Goal: Task Accomplishment & Management: Use online tool/utility

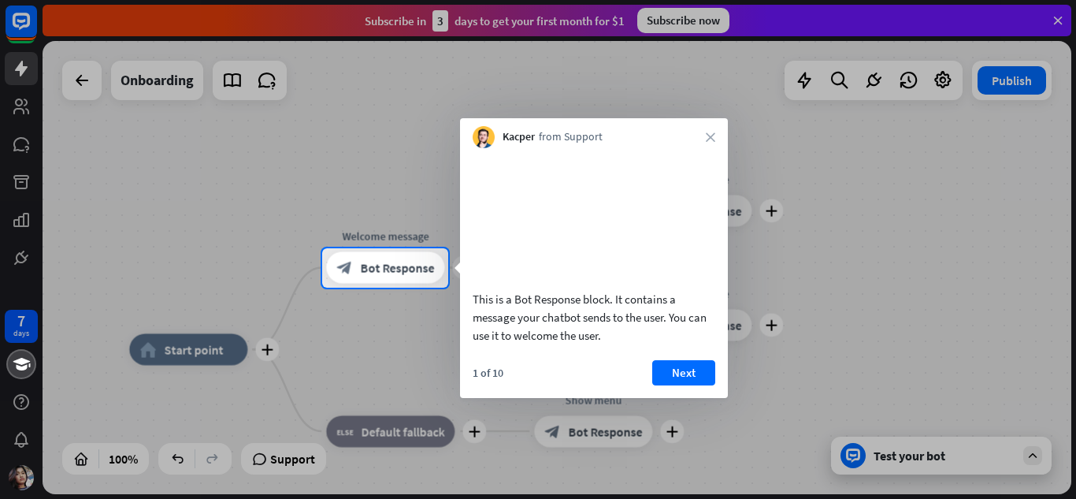
click at [710, 132] on div "Kacper from Support close" at bounding box center [594, 133] width 268 height 30
click at [825, 139] on div at bounding box center [538, 124] width 1076 height 248
drag, startPoint x: 825, startPoint y: 139, endPoint x: 658, endPoint y: 372, distance: 287.2
click at [658, 372] on body "7 days close Product Help First steps Get started with ChatBot Help Center Foll…" at bounding box center [538, 249] width 1076 height 499
click at [672, 384] on button "Next" at bounding box center [683, 372] width 63 height 25
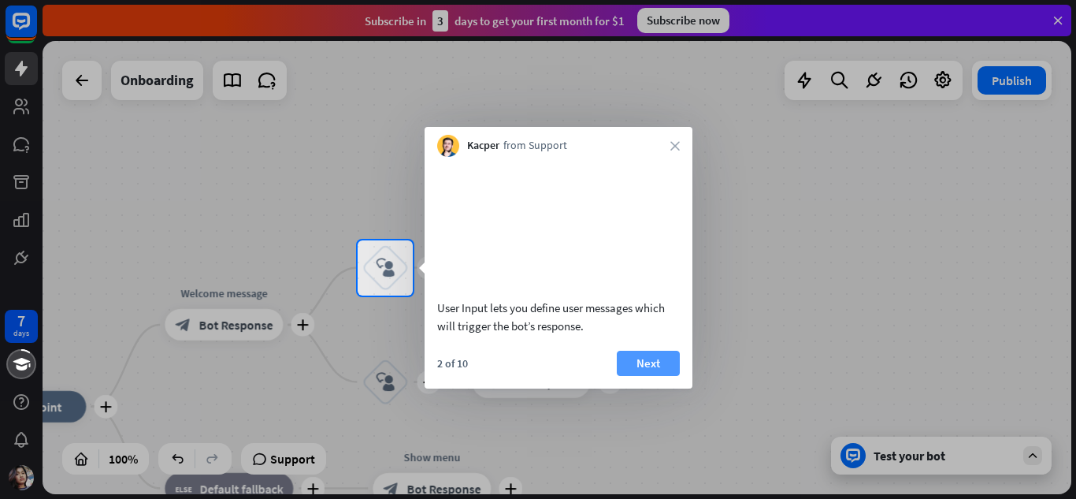
click at [644, 375] on button "Next" at bounding box center [648, 363] width 63 height 25
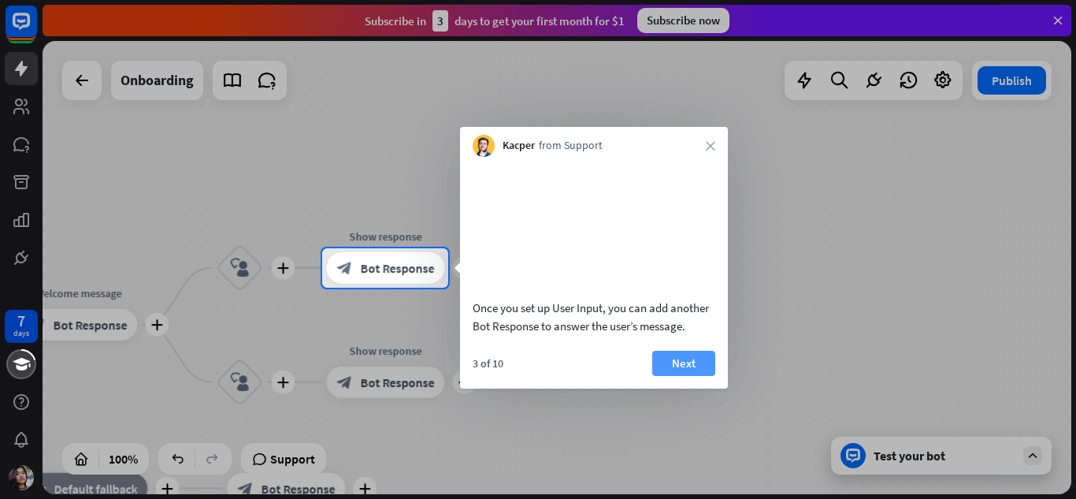
click at [672, 376] on button "Next" at bounding box center [683, 363] width 63 height 25
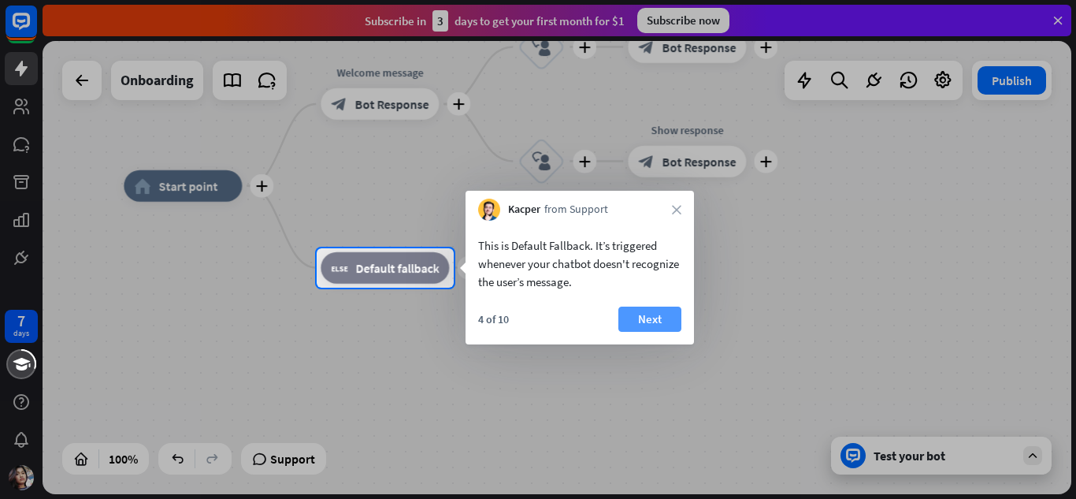
click at [641, 313] on button "Next" at bounding box center [649, 318] width 63 height 25
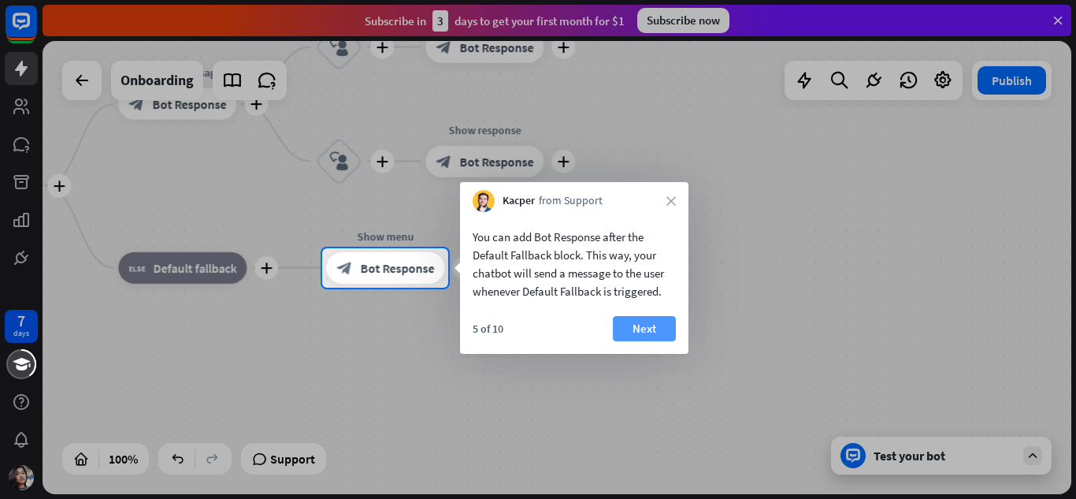
click at [645, 325] on button "Next" at bounding box center [644, 328] width 63 height 25
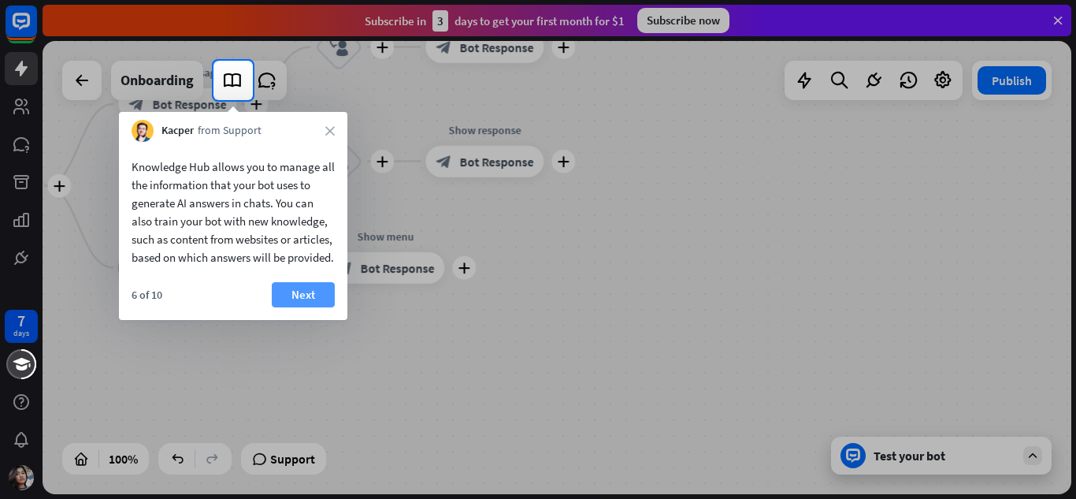
click at [305, 307] on button "Next" at bounding box center [303, 294] width 63 height 25
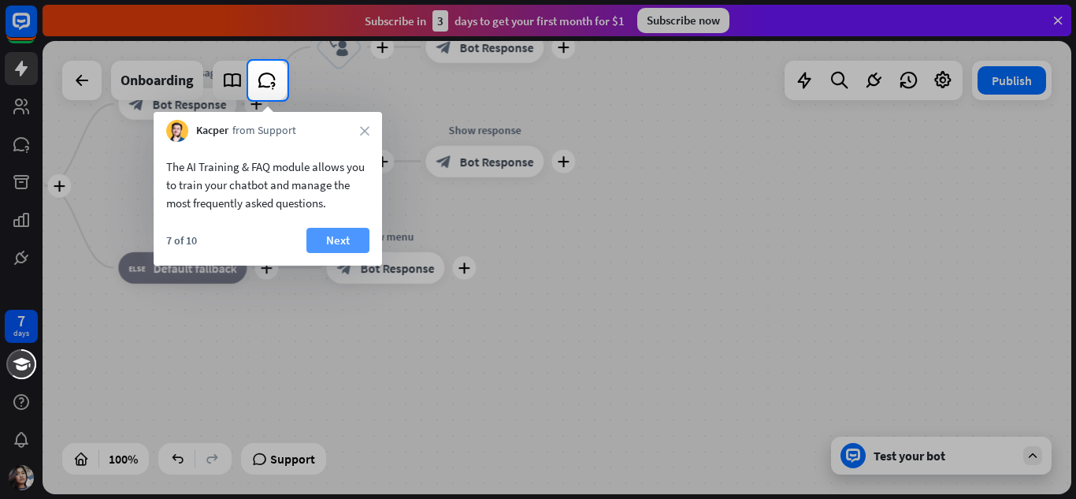
click at [329, 235] on button "Next" at bounding box center [337, 240] width 63 height 25
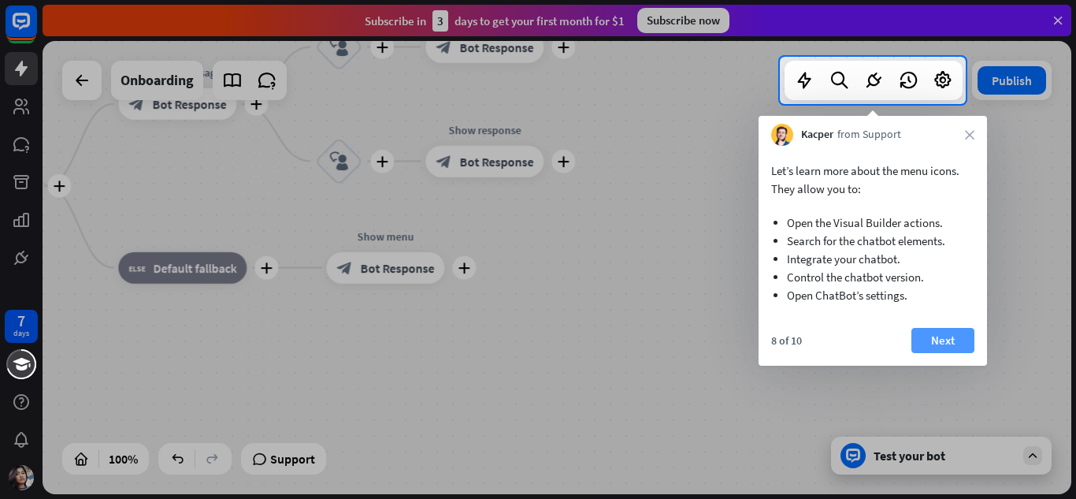
click at [924, 337] on button "Next" at bounding box center [942, 340] width 63 height 25
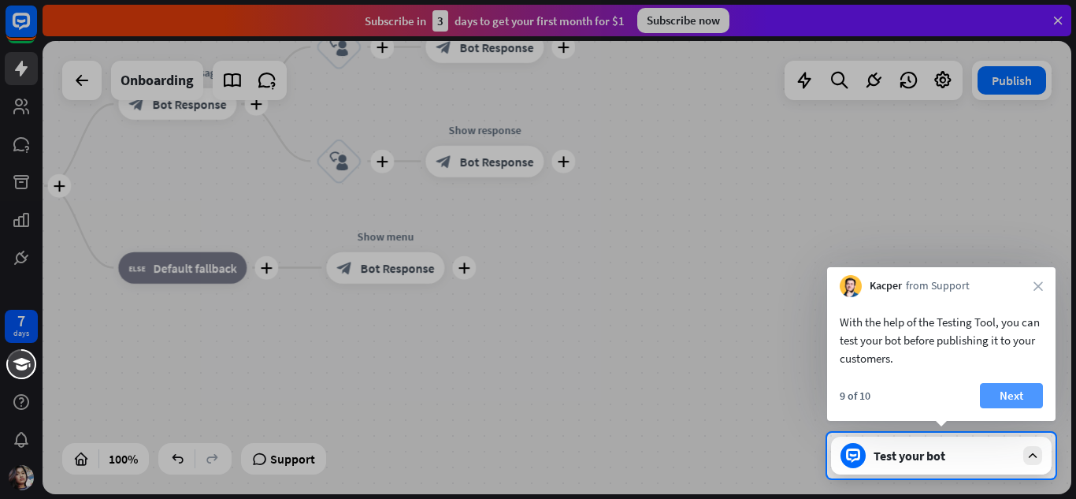
click at [1003, 384] on button "Next" at bounding box center [1011, 395] width 63 height 25
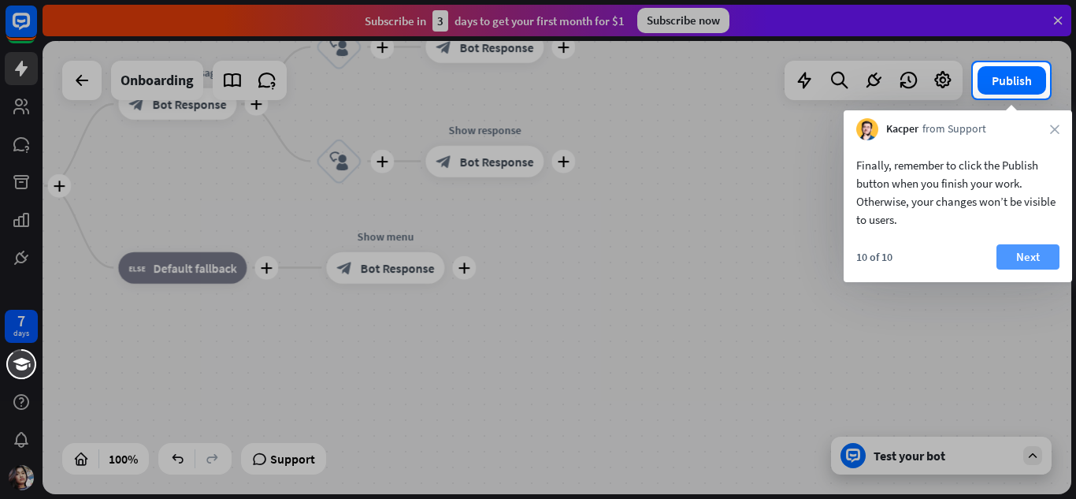
click at [1036, 253] on button "Next" at bounding box center [1027, 256] width 63 height 25
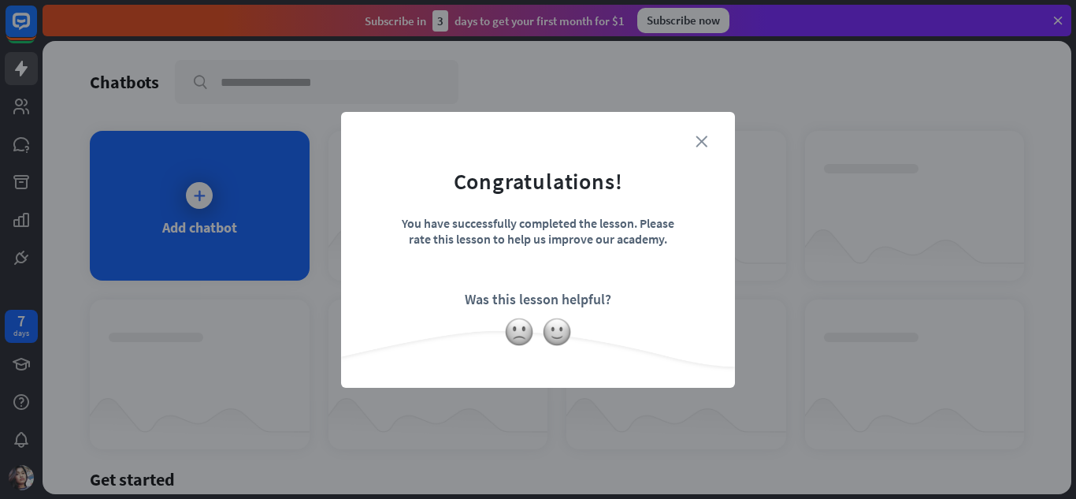
click at [702, 139] on icon "close" at bounding box center [702, 141] width 12 height 12
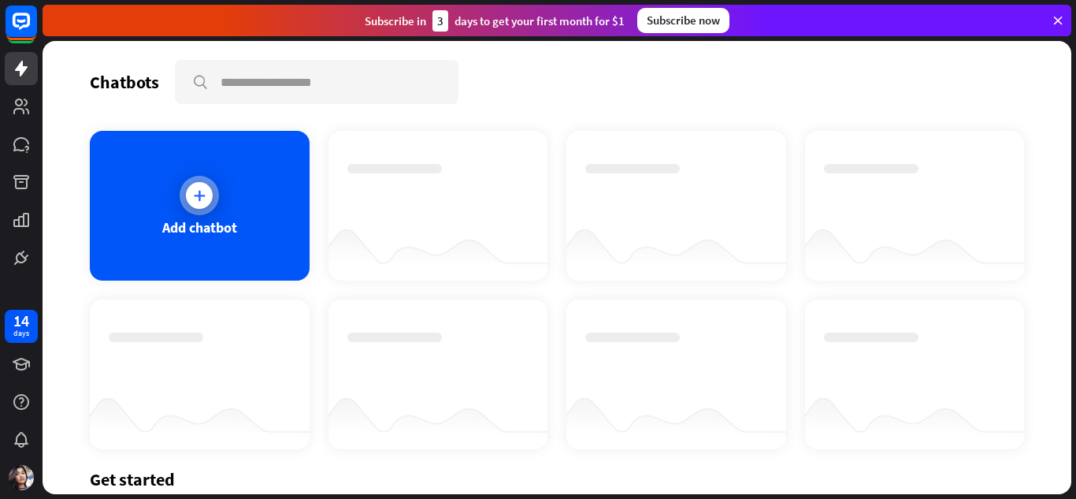
click at [200, 195] on icon at bounding box center [199, 195] width 16 height 16
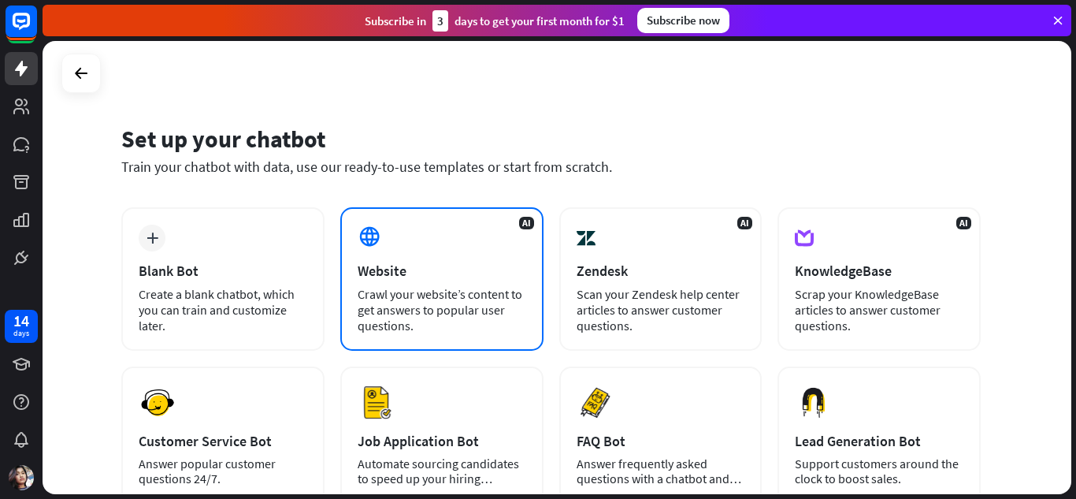
click at [454, 263] on div "Website" at bounding box center [442, 271] width 169 height 18
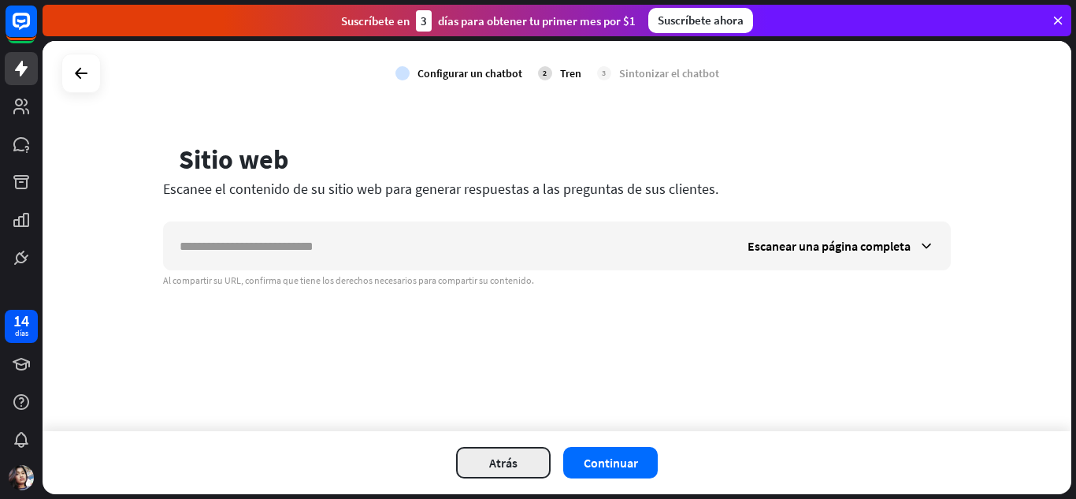
click at [474, 468] on button "Atrás" at bounding box center [503, 463] width 95 height 32
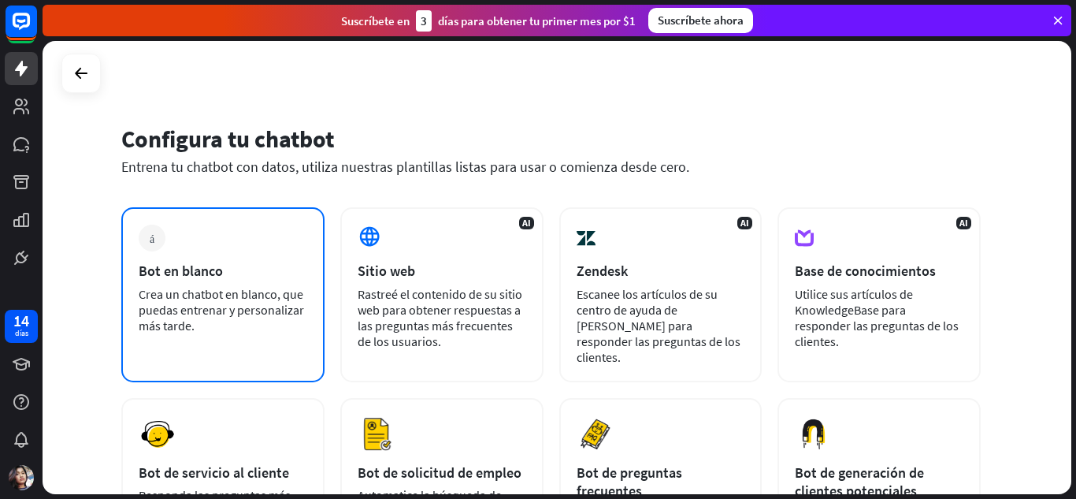
click at [238, 315] on font "Crea un chatbot en blanco, que puedas entrenar y personalizar más tarde." at bounding box center [221, 309] width 165 height 47
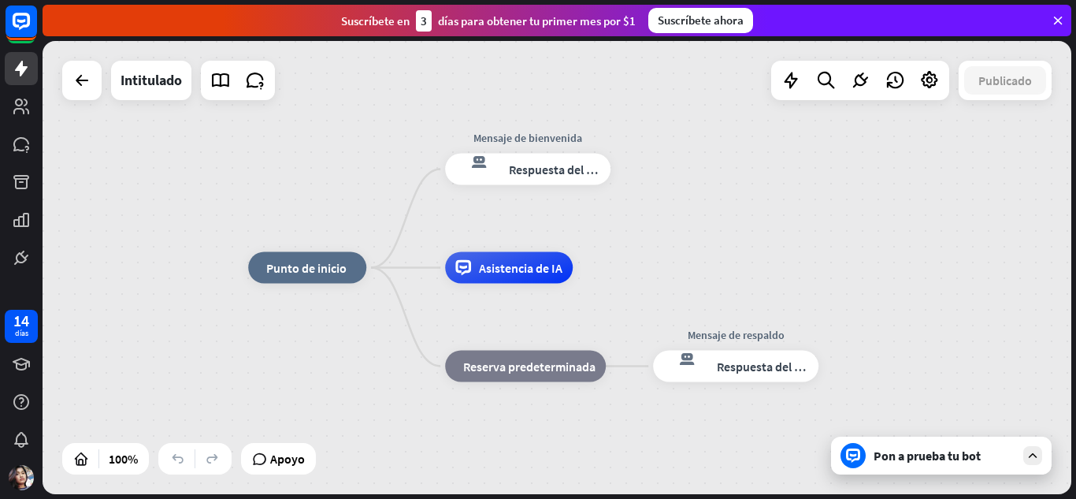
click at [24, 238] on div at bounding box center [21, 137] width 43 height 274
click at [31, 113] on link at bounding box center [21, 106] width 33 height 33
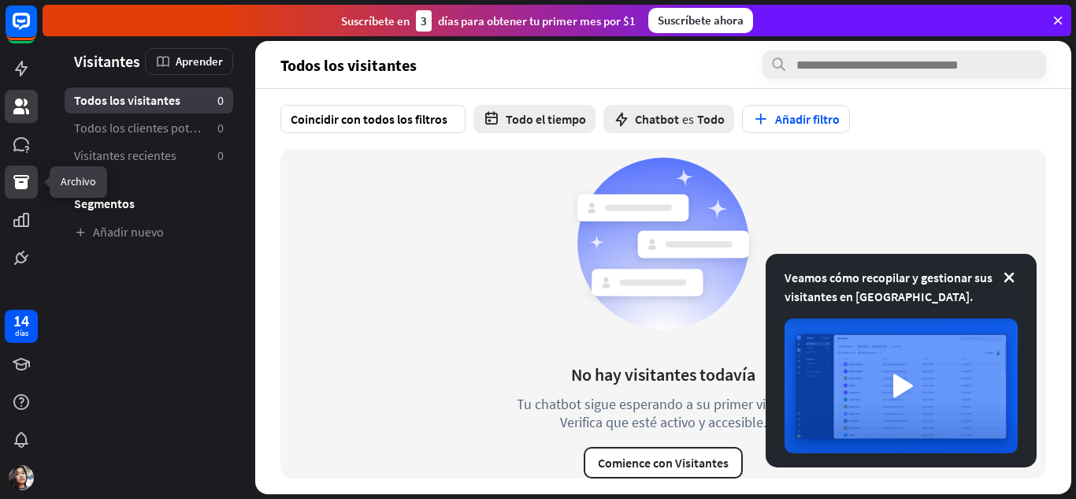
click at [13, 180] on icon at bounding box center [21, 181] width 19 height 19
